Goal: Task Accomplishment & Management: Manage account settings

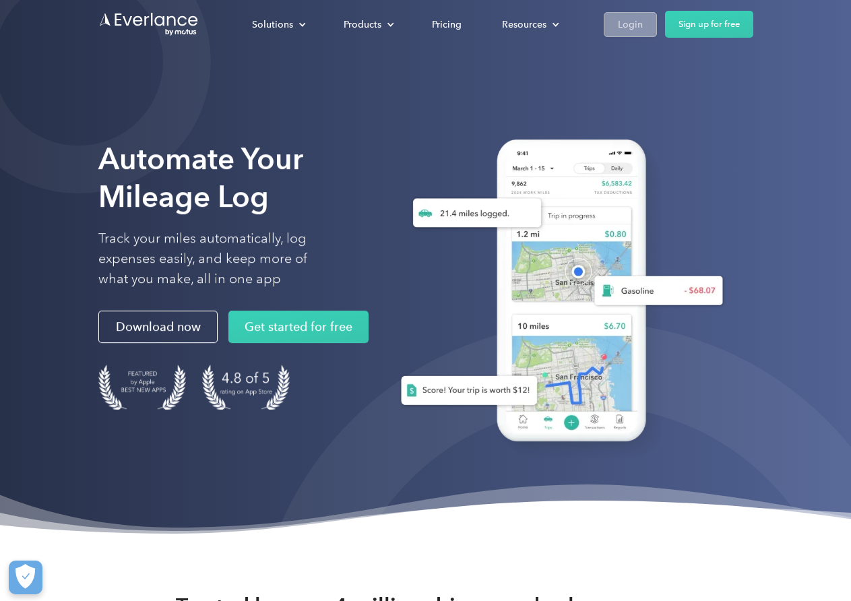
click at [625, 28] on div "Login" at bounding box center [630, 24] width 25 height 17
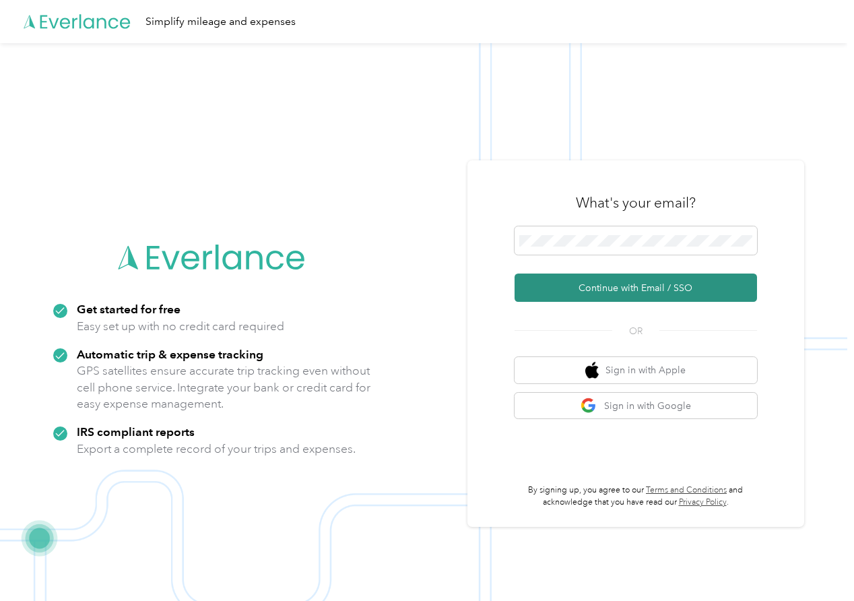
click at [638, 286] on button "Continue with Email / SSO" at bounding box center [636, 287] width 242 height 28
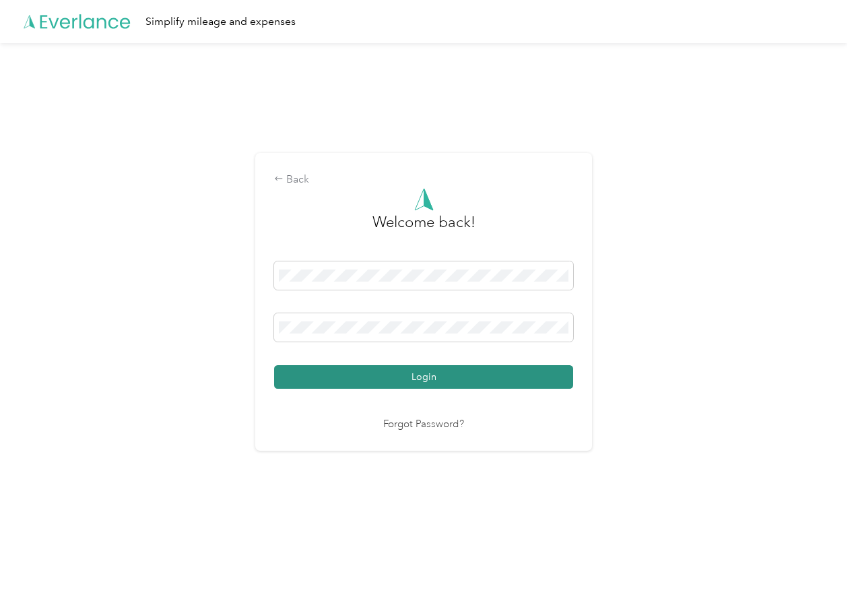
click at [395, 368] on button "Login" at bounding box center [423, 377] width 299 height 24
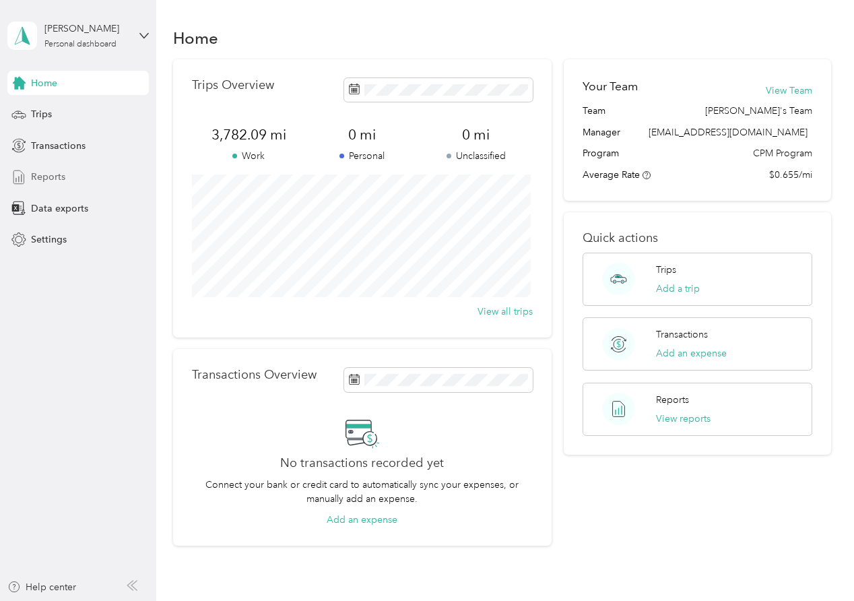
click at [48, 178] on span "Reports" at bounding box center [48, 177] width 34 height 14
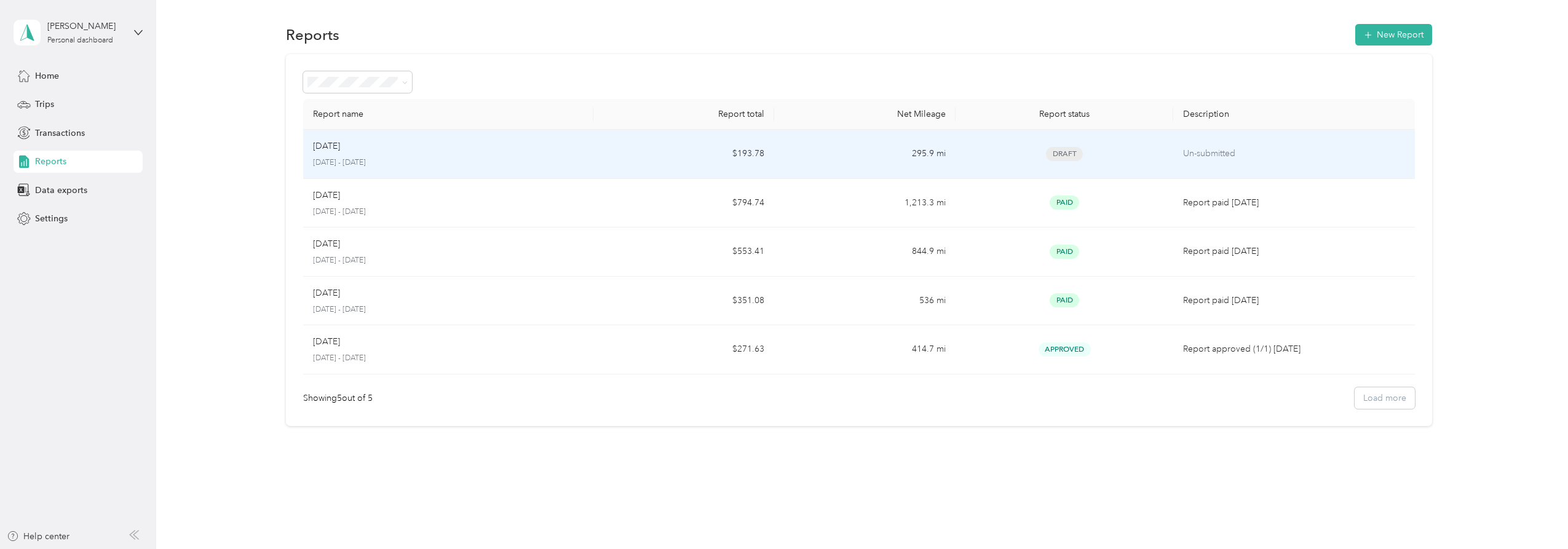
click at [424, 147] on div "[DATE]" at bounding box center [448, 146] width 270 height 14
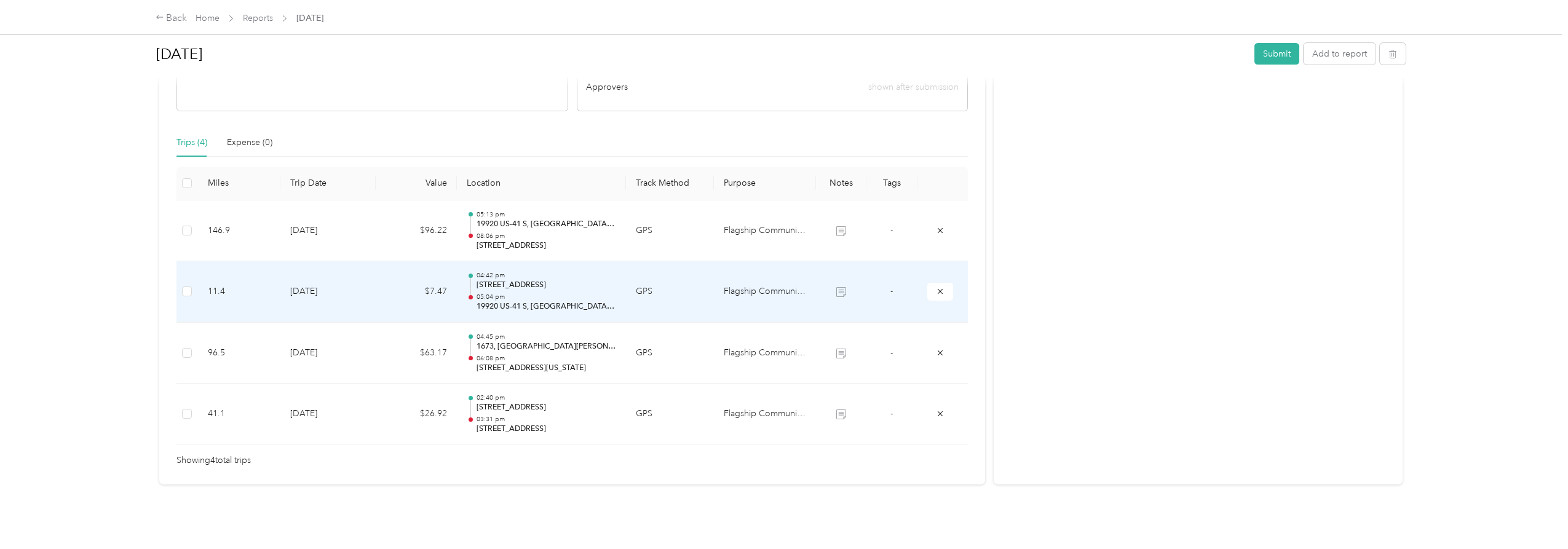
scroll to position [246, 0]
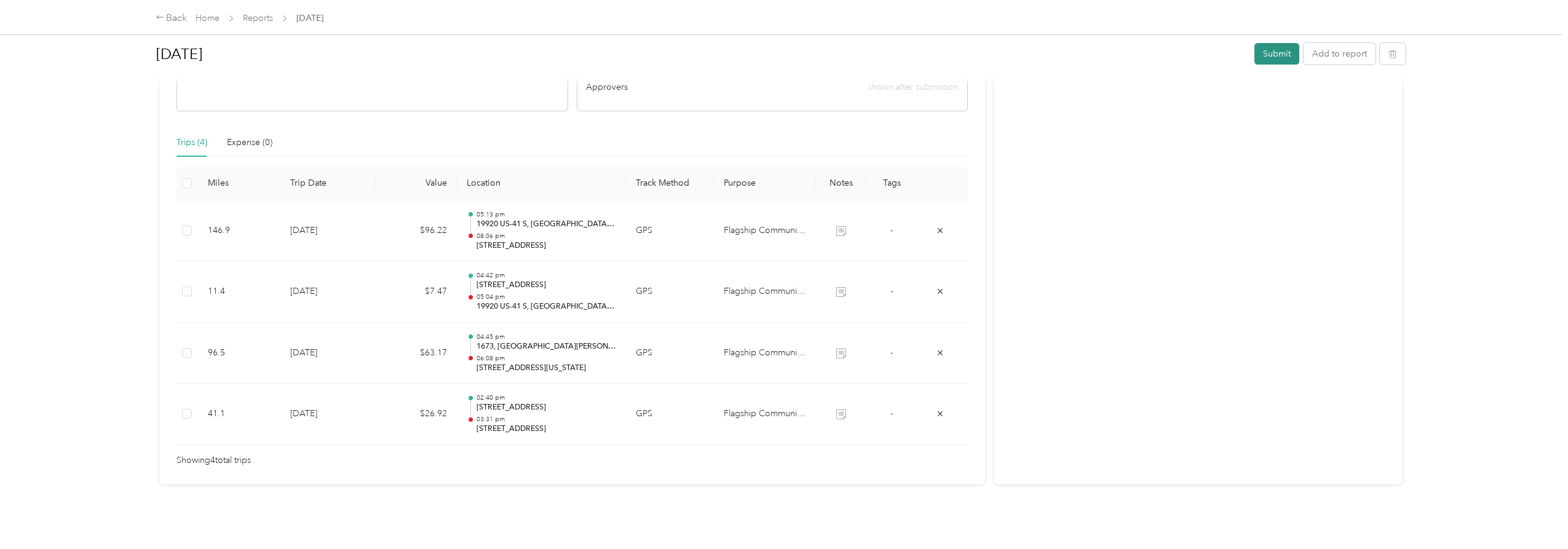
click at [779, 53] on button "Submit" at bounding box center [1277, 54] width 45 height 22
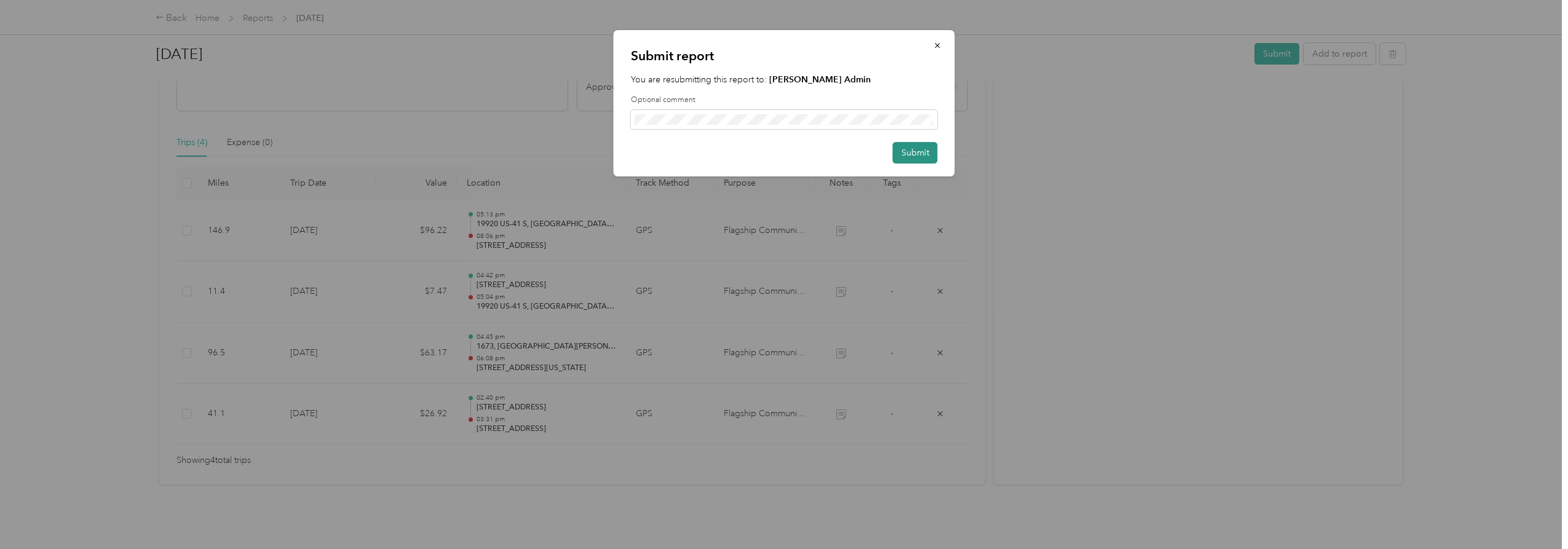
click at [779, 150] on button "Submit" at bounding box center [915, 153] width 45 height 22
